Goal: Navigation & Orientation: Find specific page/section

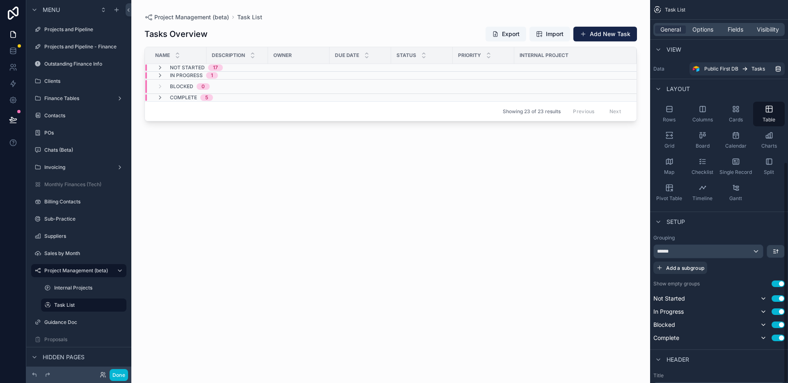
scroll to position [280, 0]
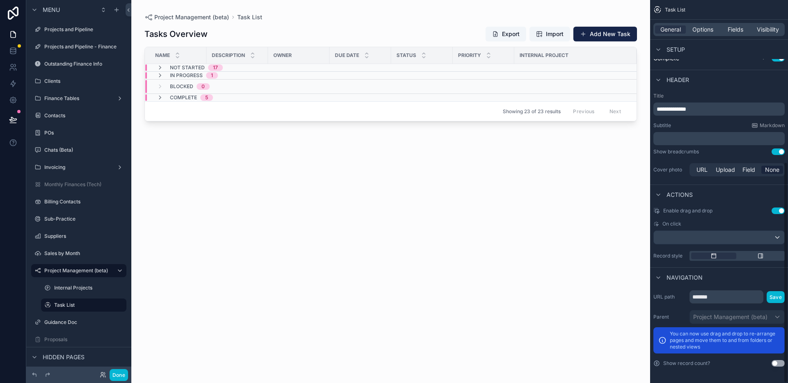
click at [353, 174] on div "Tasks Overview Export Import Add New Task Name Description Owner Due Date Statu…" at bounding box center [390, 197] width 493 height 352
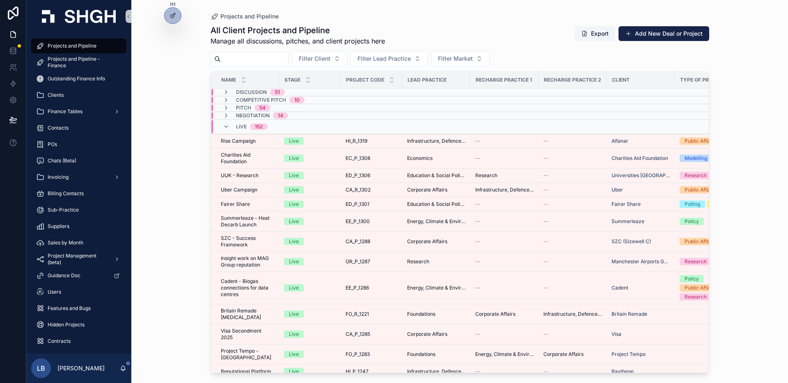
click at [749, 186] on div "Projects and Pipeline All Client Projects and Pipeline Manage all discussions, …" at bounding box center [459, 191] width 657 height 383
click at [370, 122] on div "Live 152" at bounding box center [306, 126] width 190 height 13
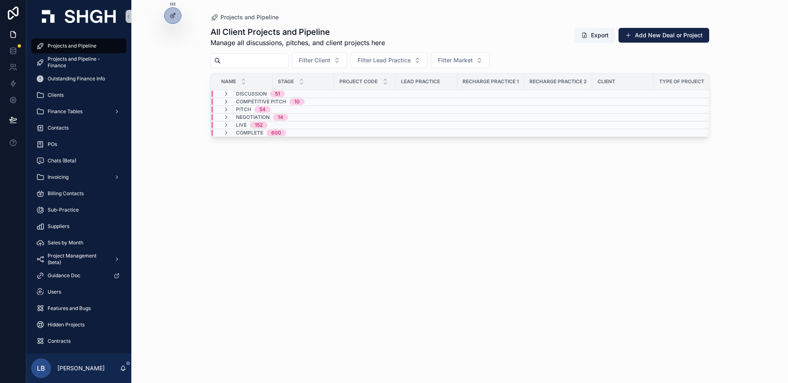
click at [564, 163] on div "All Client Projects and Pipeline Manage all discussions, pitches, and client pr…" at bounding box center [460, 197] width 499 height 352
click at [420, 187] on div "All Client Projects and Pipeline Manage all discussions, pitches, and client pr…" at bounding box center [460, 197] width 499 height 352
click at [181, 210] on div "Projects and Pipeline All Client Projects and Pipeline Manage all discussions, …" at bounding box center [459, 191] width 657 height 383
click at [166, 116] on div "Projects and Pipeline All Client Projects and Pipeline Manage all discussions, …" at bounding box center [459, 191] width 657 height 383
click at [195, 101] on div "Projects and Pipeline All Client Projects and Pipeline Manage all discussions, …" at bounding box center [459, 191] width 657 height 383
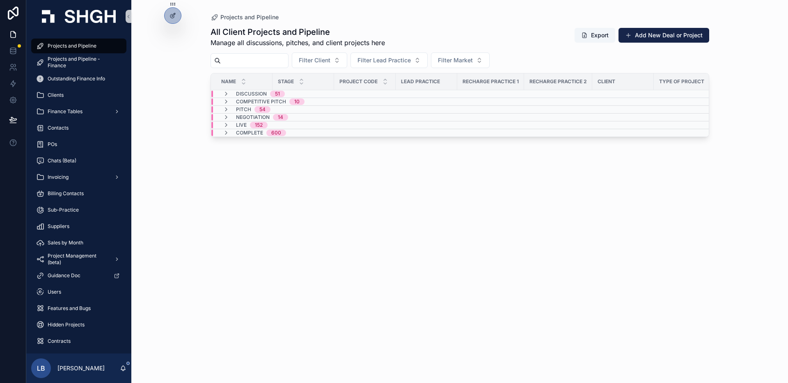
click at [158, 101] on div "Projects and Pipeline All Client Projects and Pipeline Manage all discussions, …" at bounding box center [459, 191] width 657 height 383
